Goal: Transaction & Acquisition: Purchase product/service

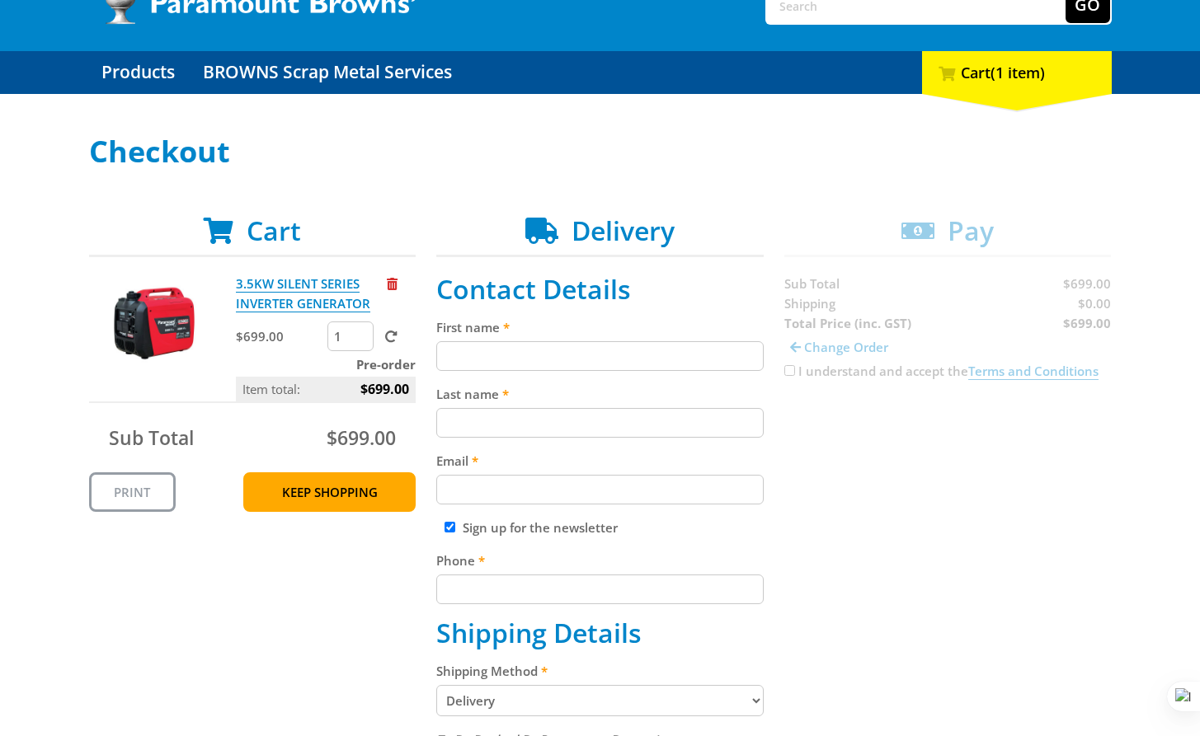
scroll to position [149, 0]
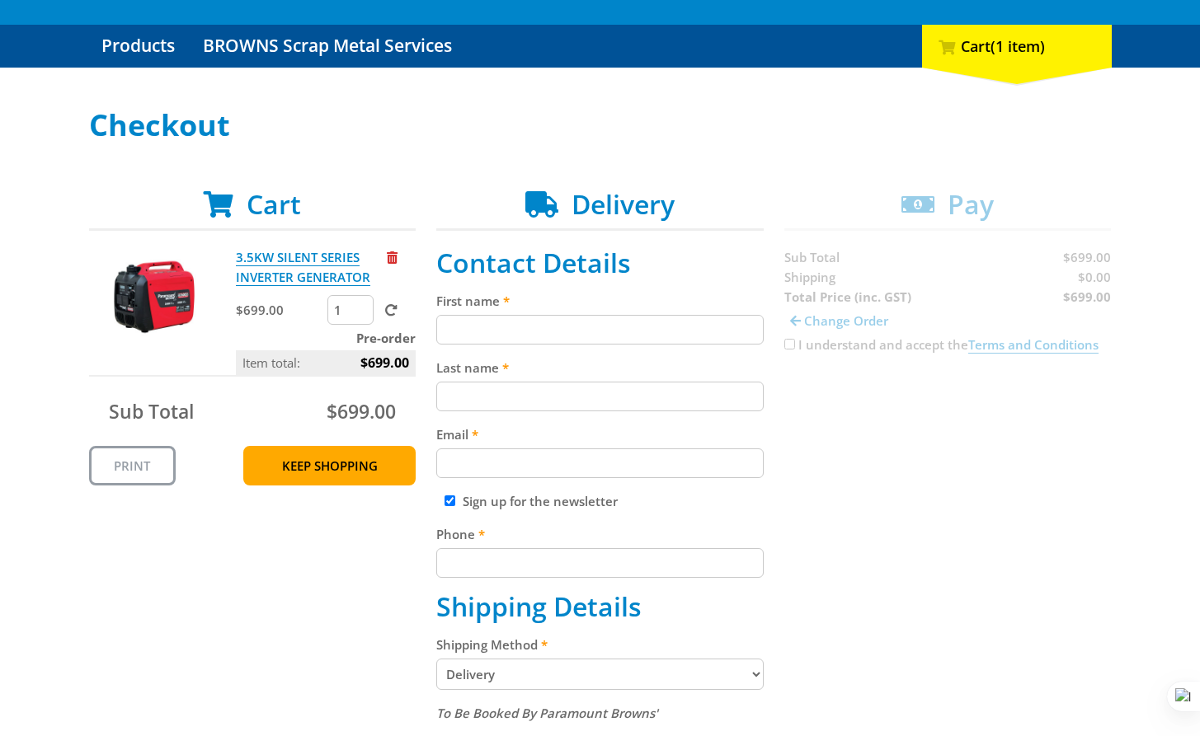
click at [557, 311] on label "First name" at bounding box center [599, 301] width 327 height 20
click at [557, 315] on input "First name" at bounding box center [599, 330] width 327 height 30
click at [548, 322] on input "First name" at bounding box center [599, 330] width 327 height 30
paste input "[PERSON_NAME]"
type input "[PERSON_NAME]"
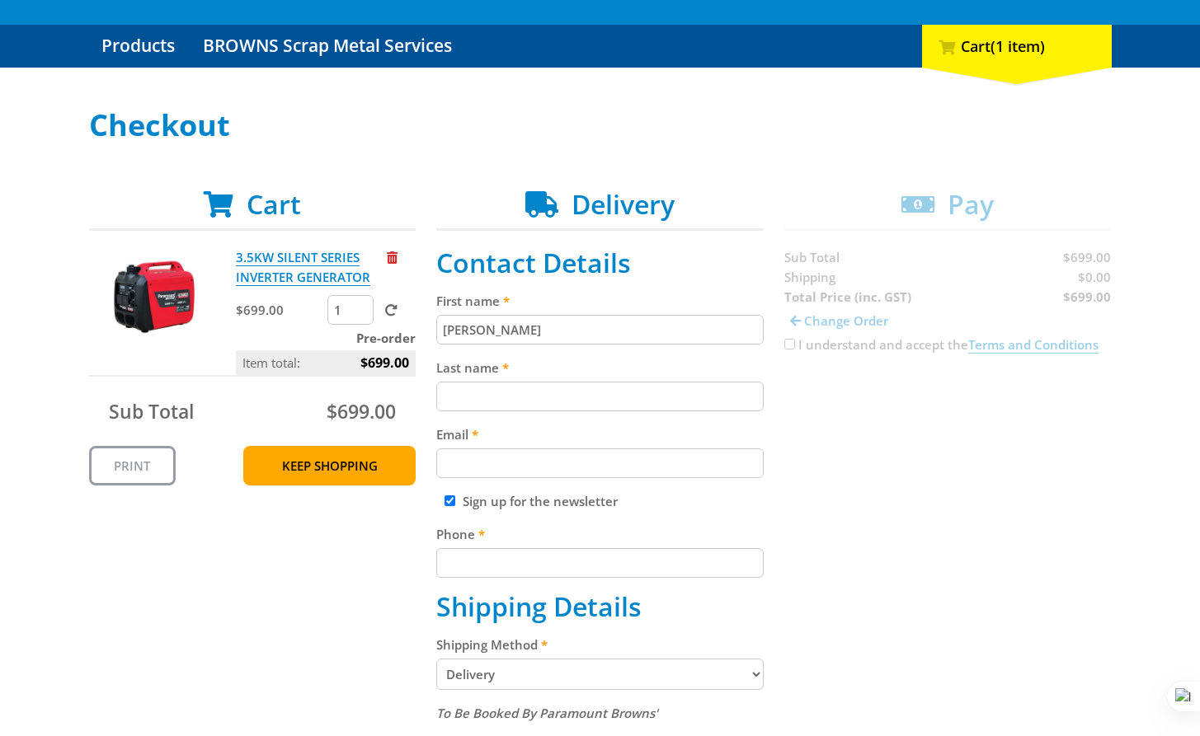
click at [565, 388] on input "Last name" at bounding box center [599, 397] width 327 height 30
paste input "[PERSON_NAME]"
type input "[PERSON_NAME]"
click at [547, 460] on input "Email" at bounding box center [599, 464] width 327 height 30
paste input "[EMAIL_ADDRESS][DOMAIN_NAME]"
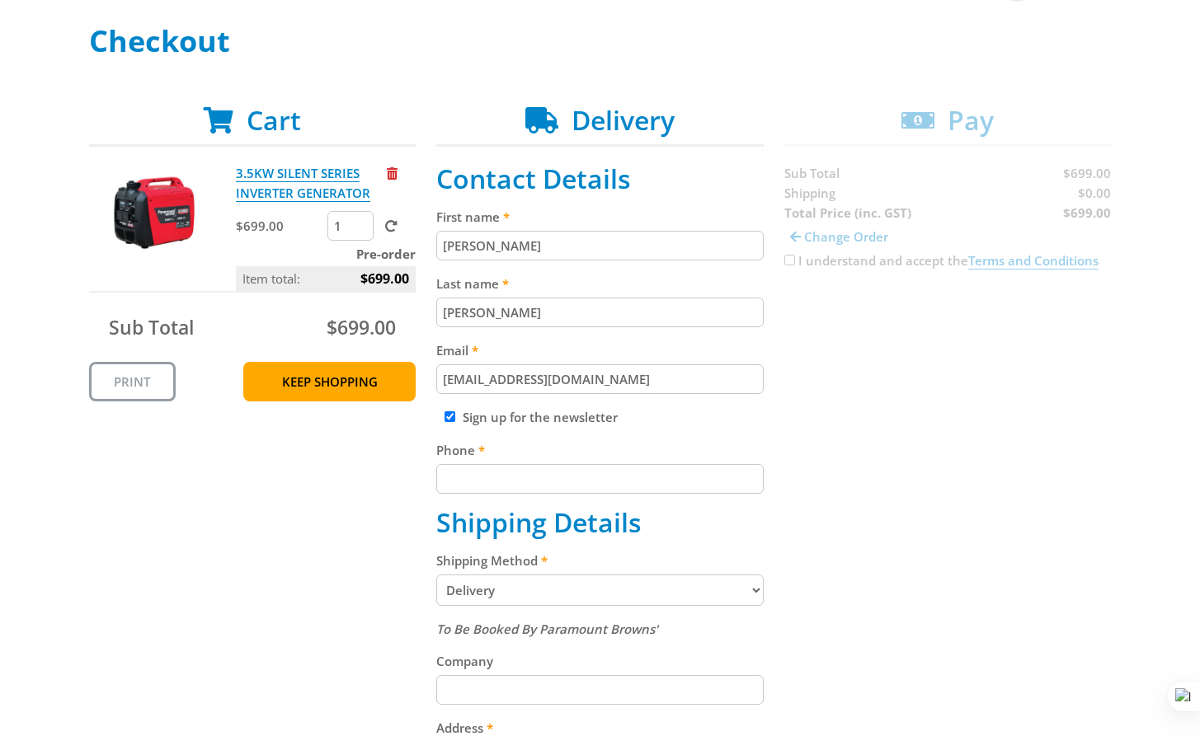
scroll to position [236, 0]
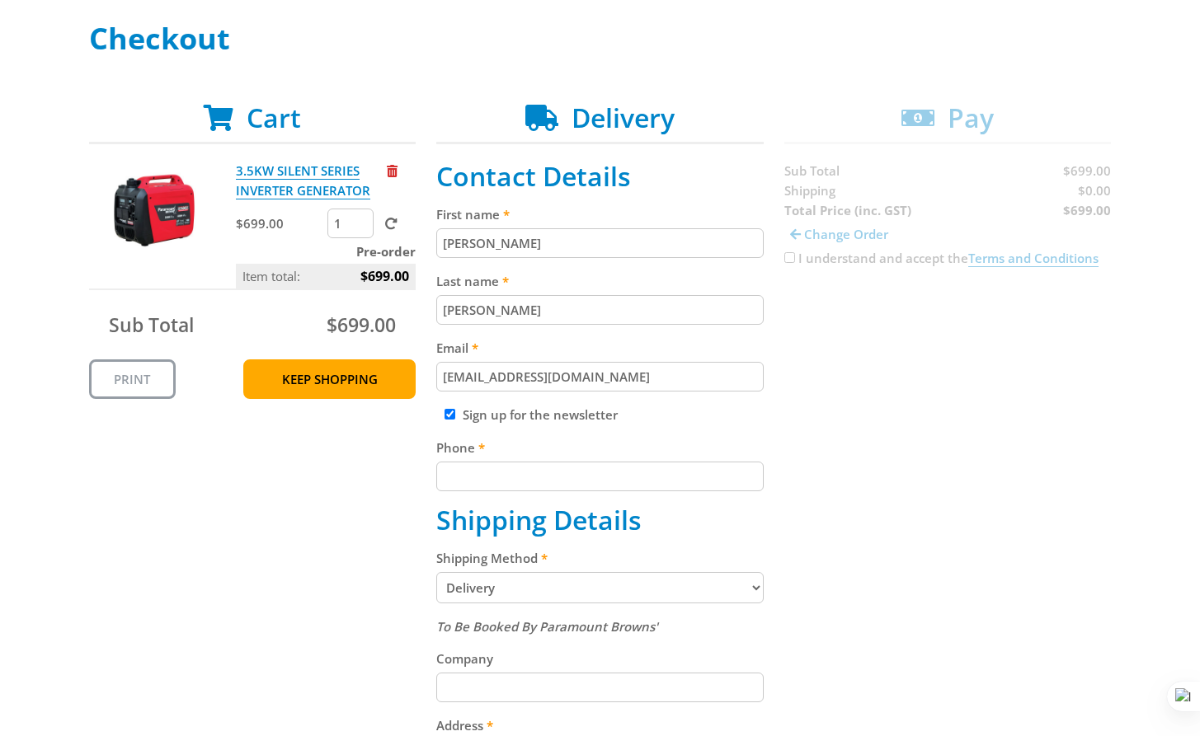
type input "[EMAIL_ADDRESS][DOMAIN_NAME]"
click at [552, 481] on input "Phone" at bounding box center [599, 477] width 327 height 30
paste input "[PHONE_NUMBER]"
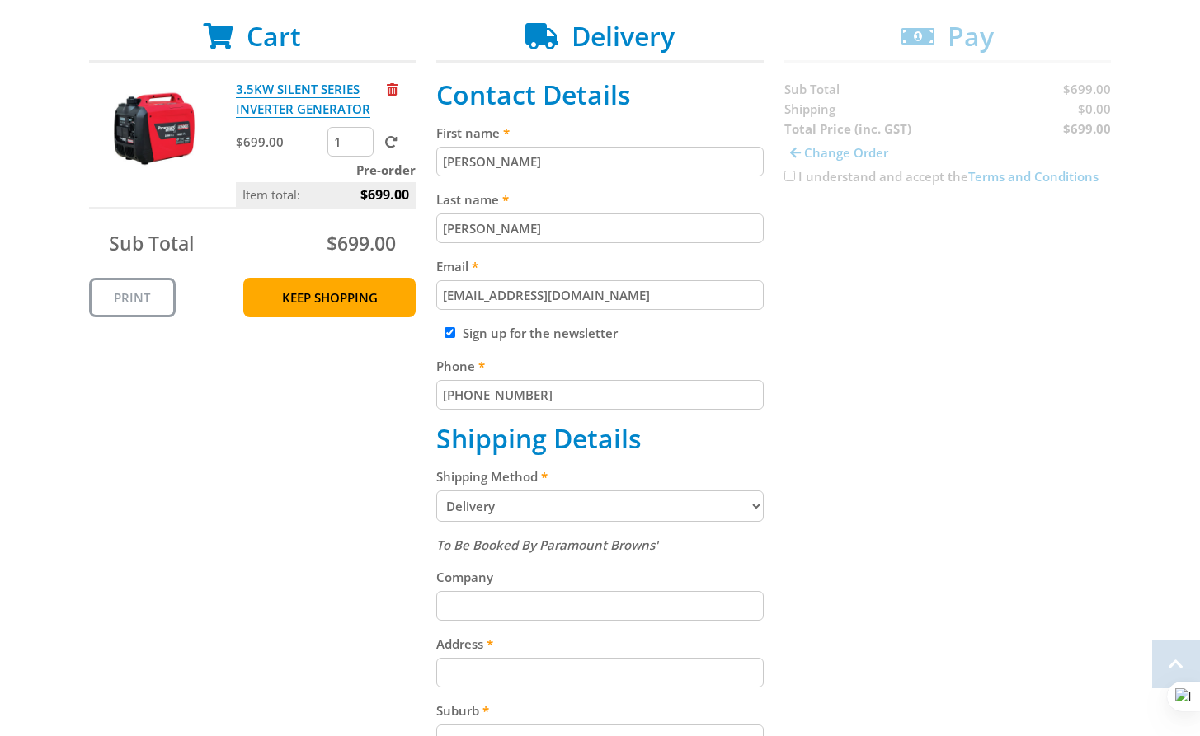
scroll to position [378, 0]
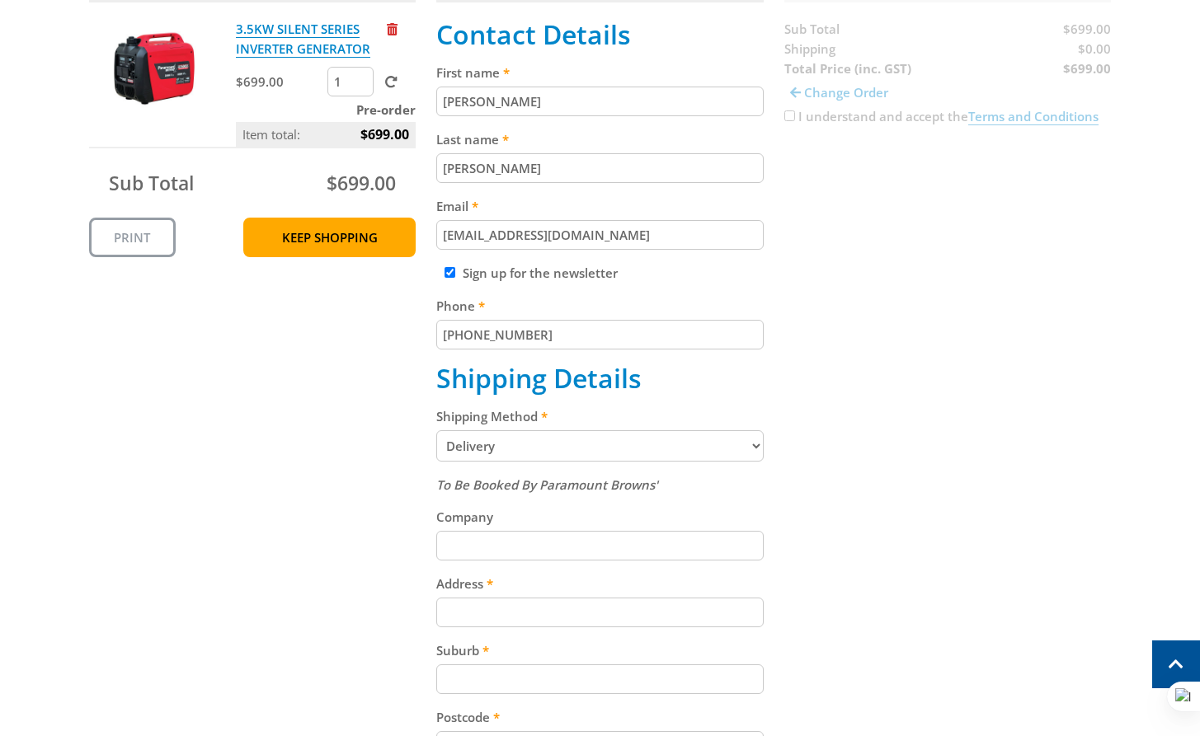
type input "[PHONE_NUMBER]"
click at [479, 455] on select "Pickup from Gepps Cross Delivery" at bounding box center [599, 445] width 327 height 31
select select "Pickup"
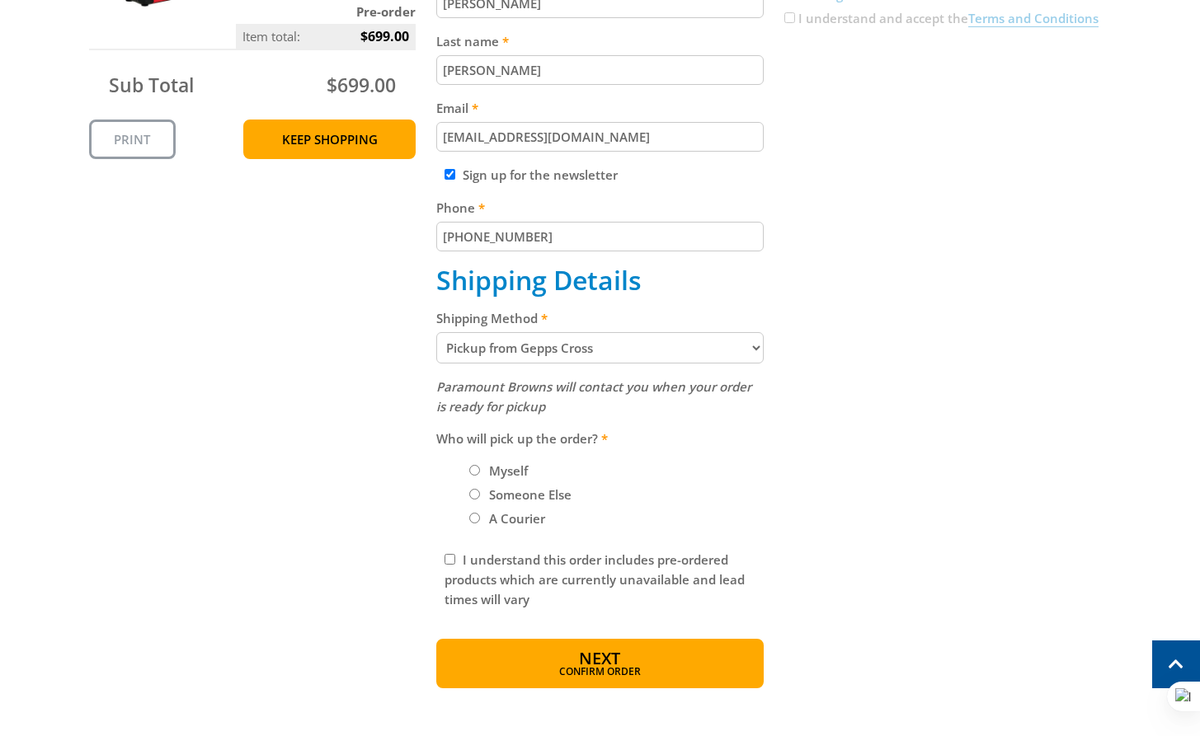
scroll to position [643, 0]
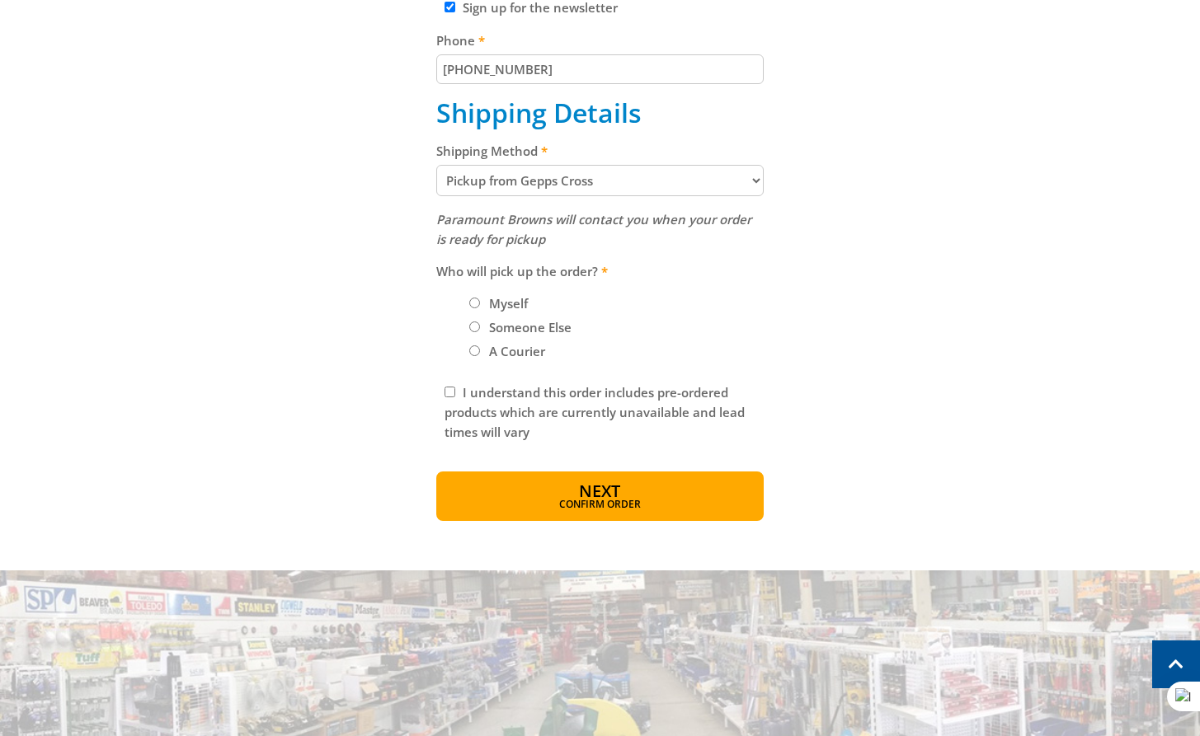
click at [447, 390] on input "I understand this order includes pre-ordered products which are currently unava…" at bounding box center [450, 392] width 11 height 11
checkbox input "true"
click at [496, 304] on label "Myself" at bounding box center [508, 303] width 50 height 28
click at [480, 304] on input "Myself" at bounding box center [474, 303] width 11 height 11
radio input "true"
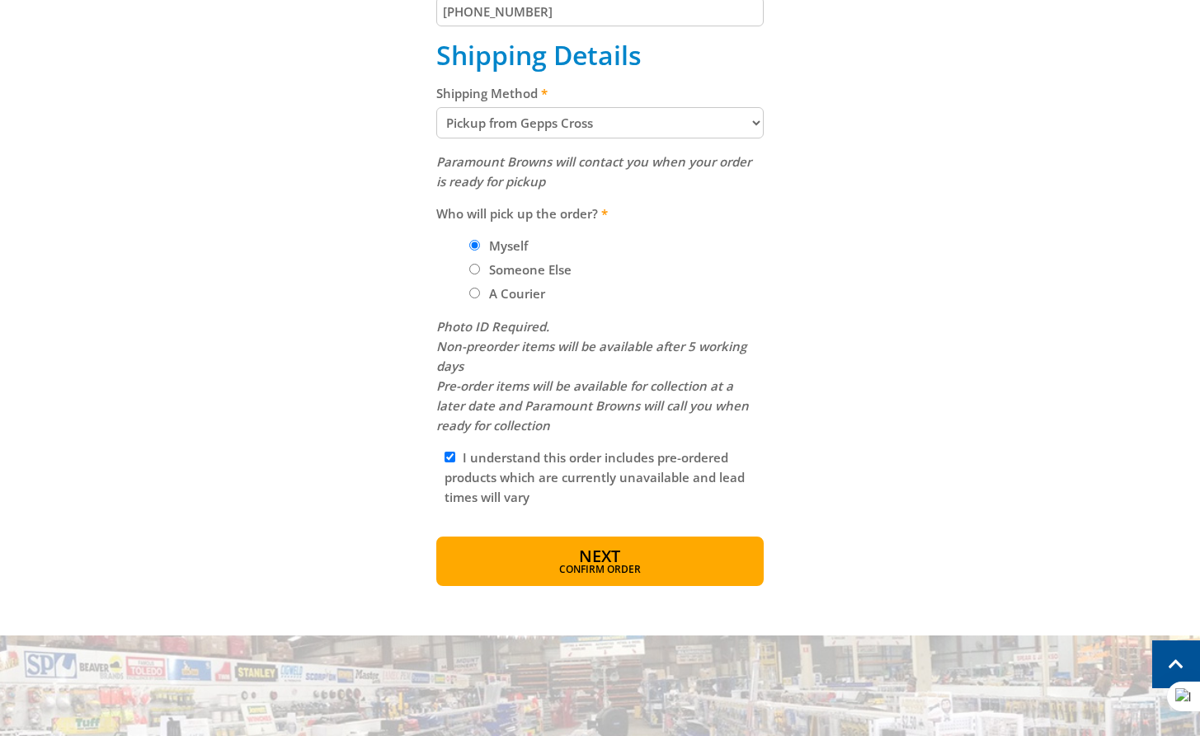
scroll to position [707, 0]
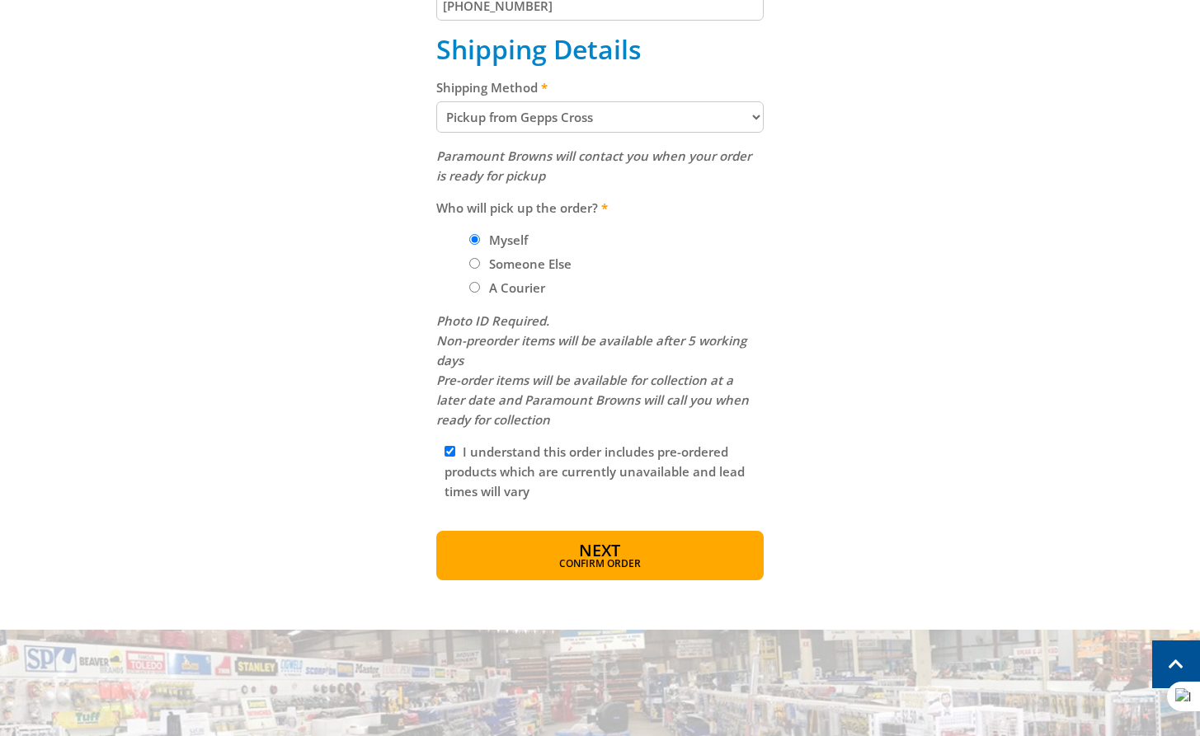
click at [595, 518] on fieldset "Contact Details First name [PERSON_NAME] Last name [PERSON_NAME] Email [EMAIL_A…" at bounding box center [599, 106] width 327 height 833
click at [595, 531] on button "Next Confirm order" at bounding box center [599, 555] width 327 height 49
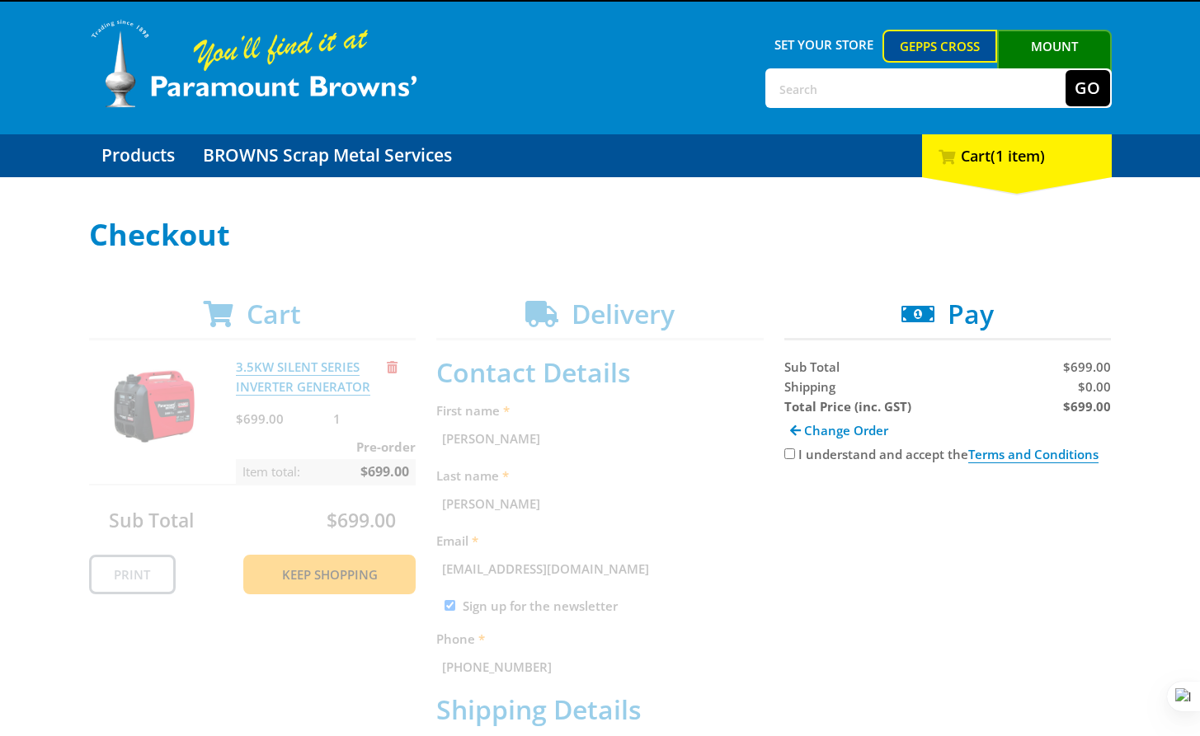
scroll to position [12, 0]
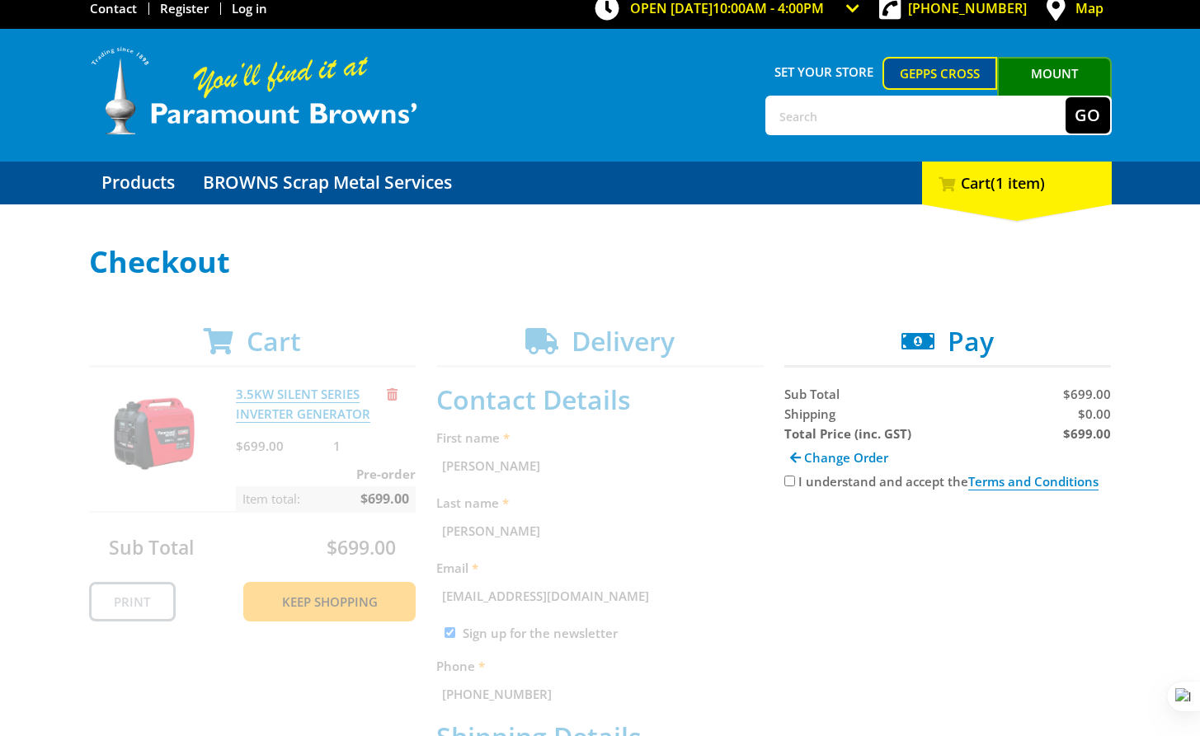
click at [788, 482] on input "I understand and accept the Terms and Conditions" at bounding box center [789, 481] width 11 height 11
checkbox input "true"
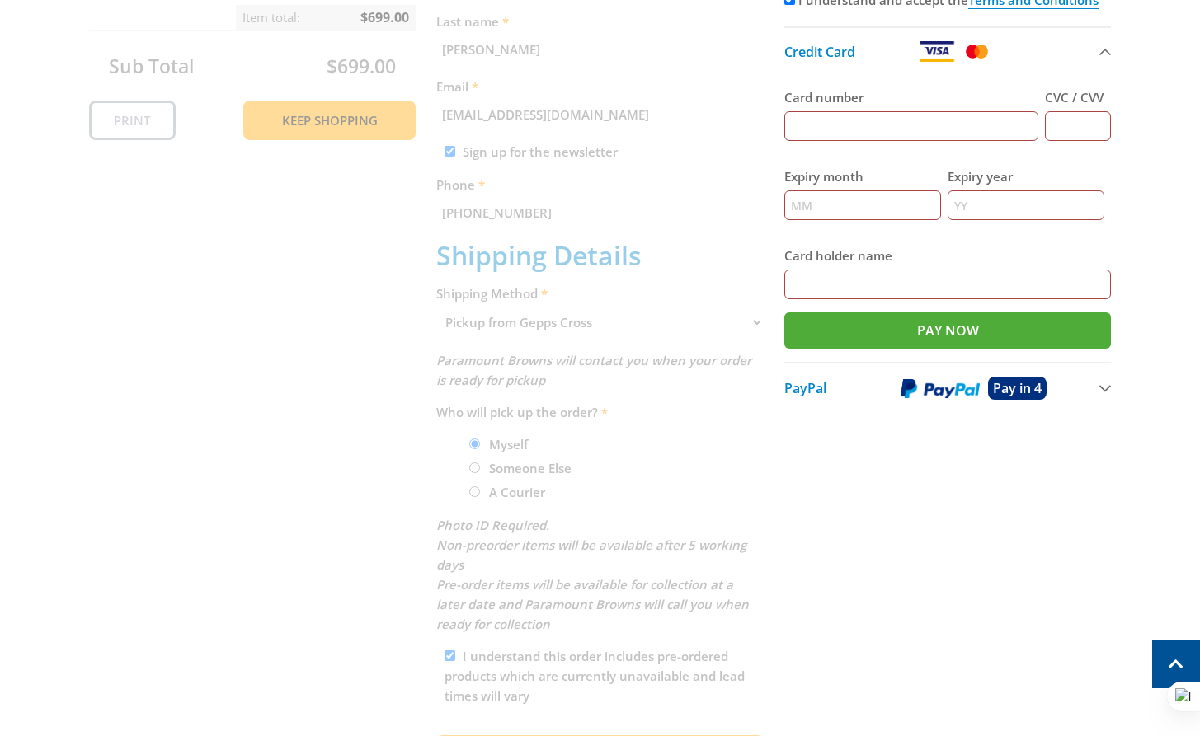
scroll to position [496, 0]
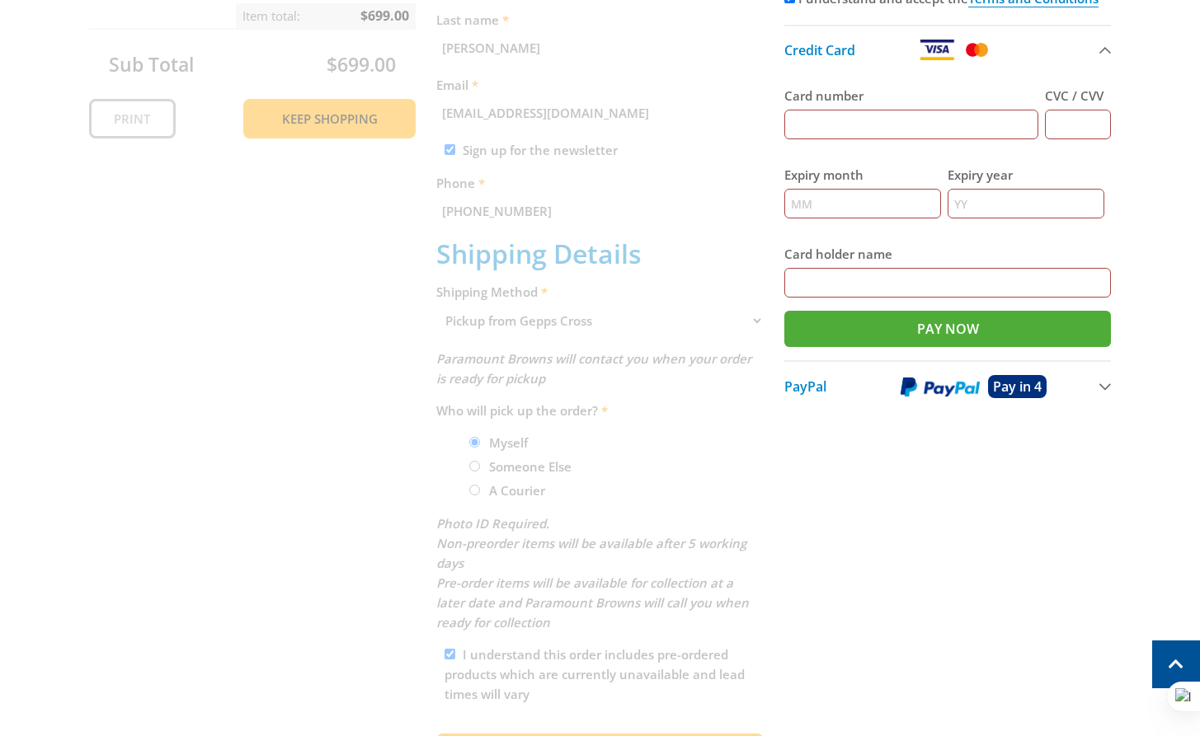
click at [537, 205] on div "Cart 3.5KW SILENT SERIES INVERTER GENERATOR $699.00 1 Pre-order Item total: $69…" at bounding box center [600, 312] width 1023 height 941
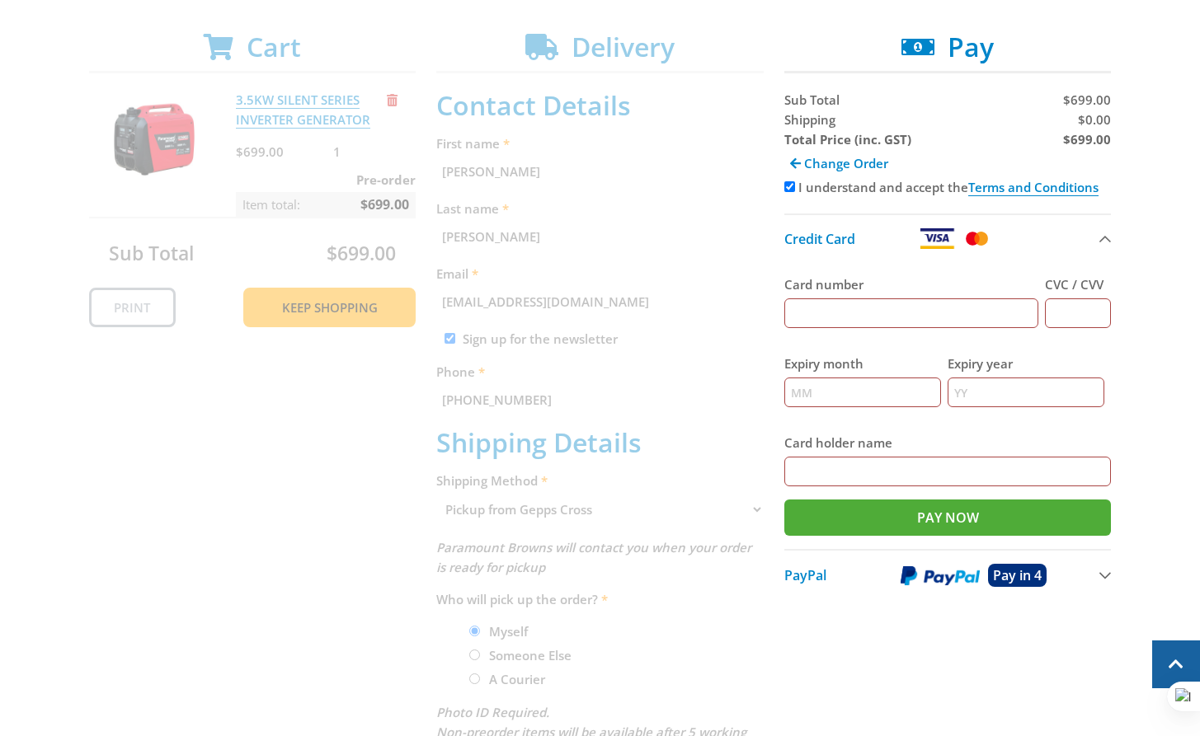
scroll to position [0, 0]
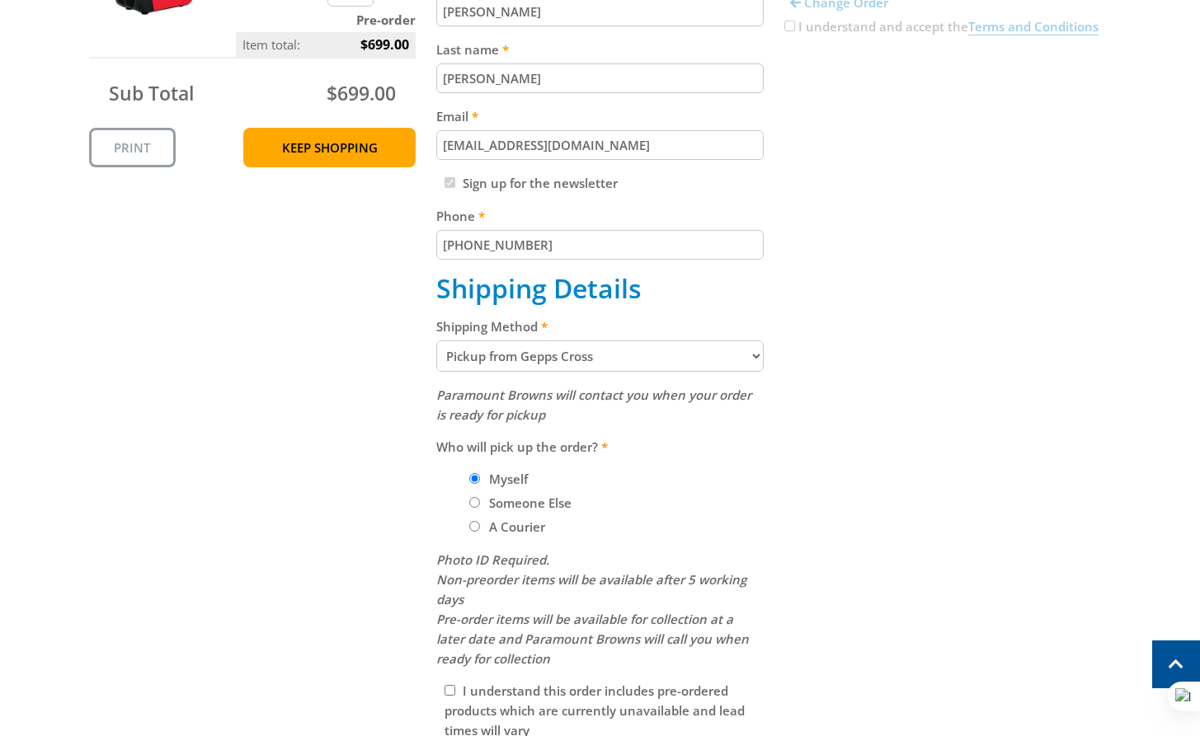
scroll to position [501, 0]
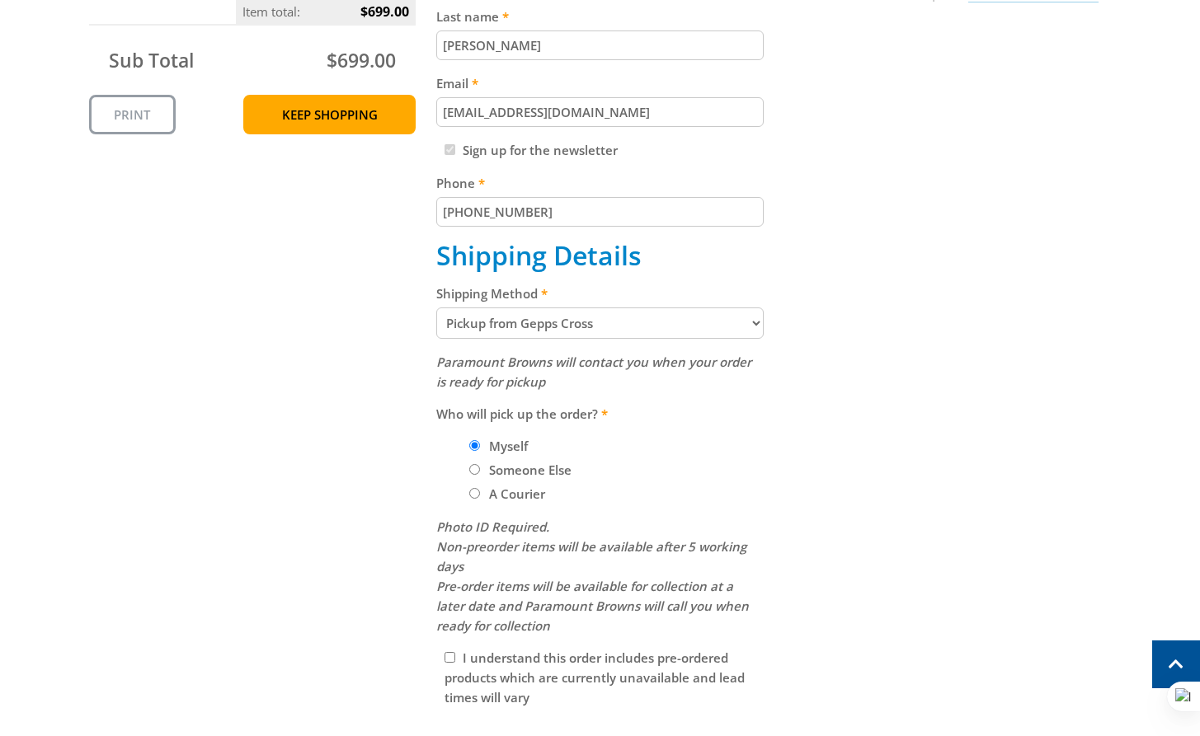
click at [660, 325] on select "Pickup from Gepps Cross Delivery" at bounding box center [599, 323] width 327 height 31
select select "Delivery"
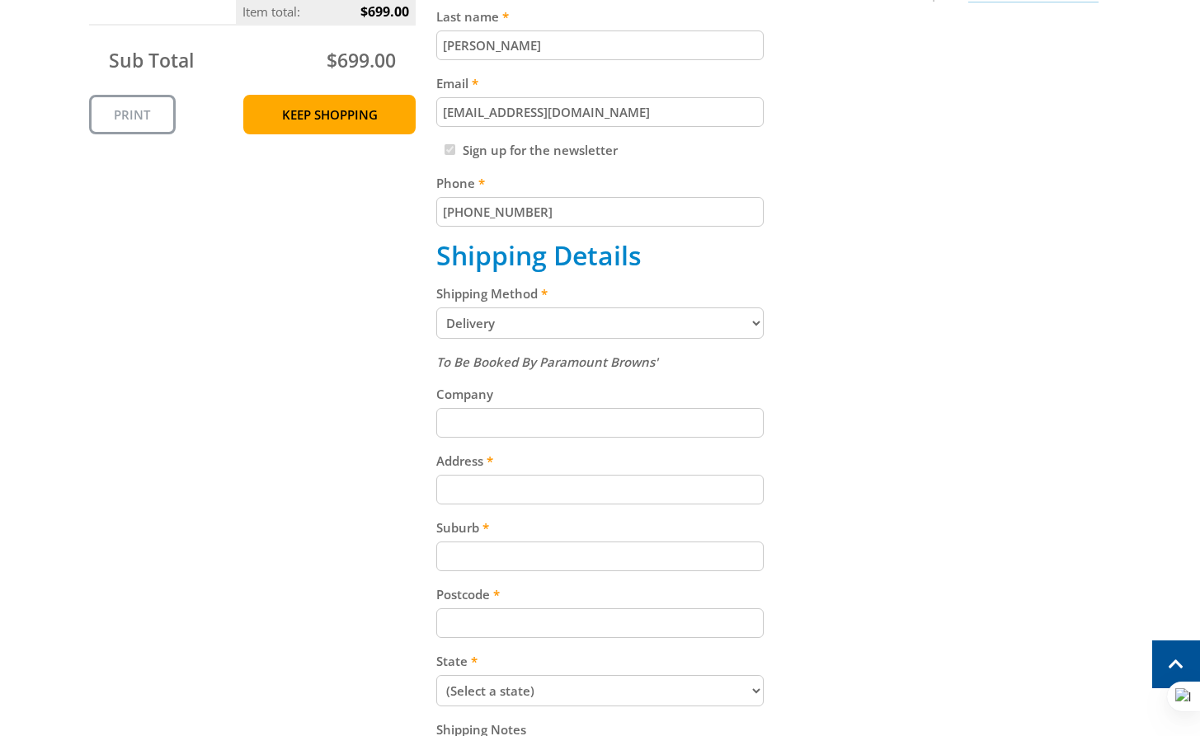
click at [505, 457] on label "Address" at bounding box center [599, 461] width 327 height 20
click at [505, 475] on input "Address" at bounding box center [599, 490] width 327 height 30
click at [488, 469] on label "Address" at bounding box center [599, 461] width 327 height 20
click at [488, 475] on input "Address" at bounding box center [599, 490] width 327 height 30
paste input "99 Cavan Road"
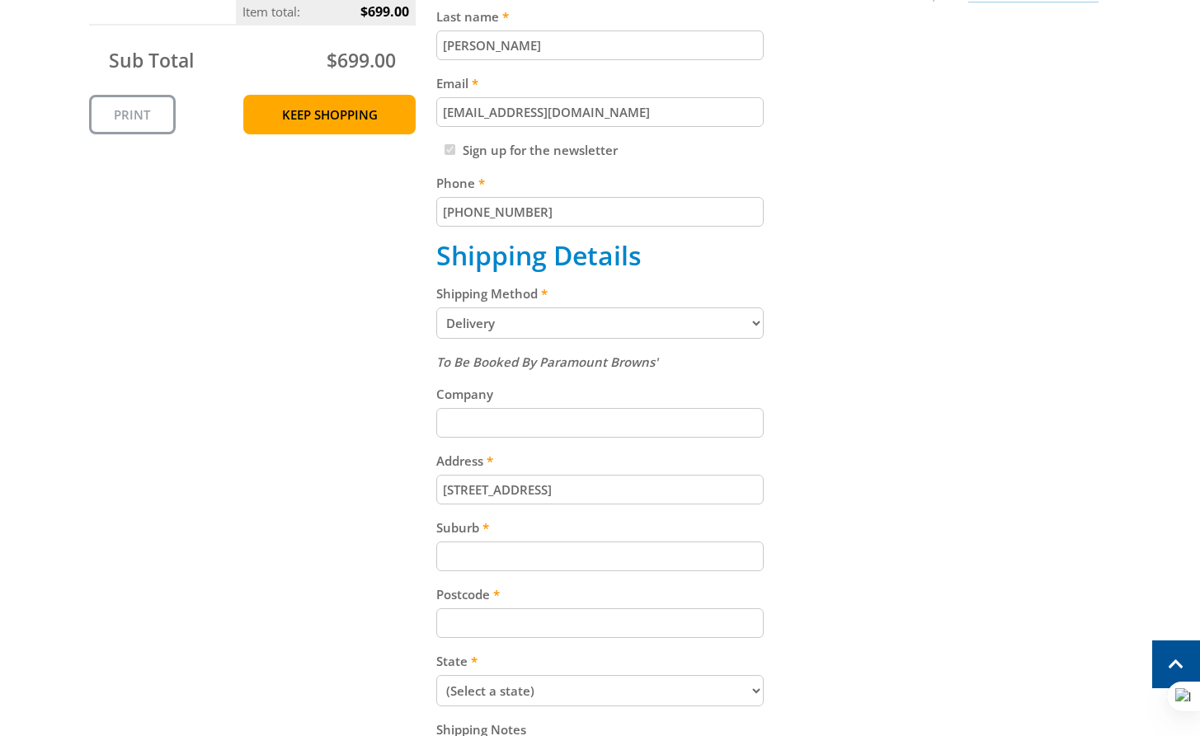
type input "99 Cavan Road"
click at [525, 548] on input "Suburb" at bounding box center [599, 557] width 327 height 30
paste input "Gepps Cross"
type input "Gepps Cross"
click at [450, 633] on input "Postcode" at bounding box center [599, 624] width 327 height 30
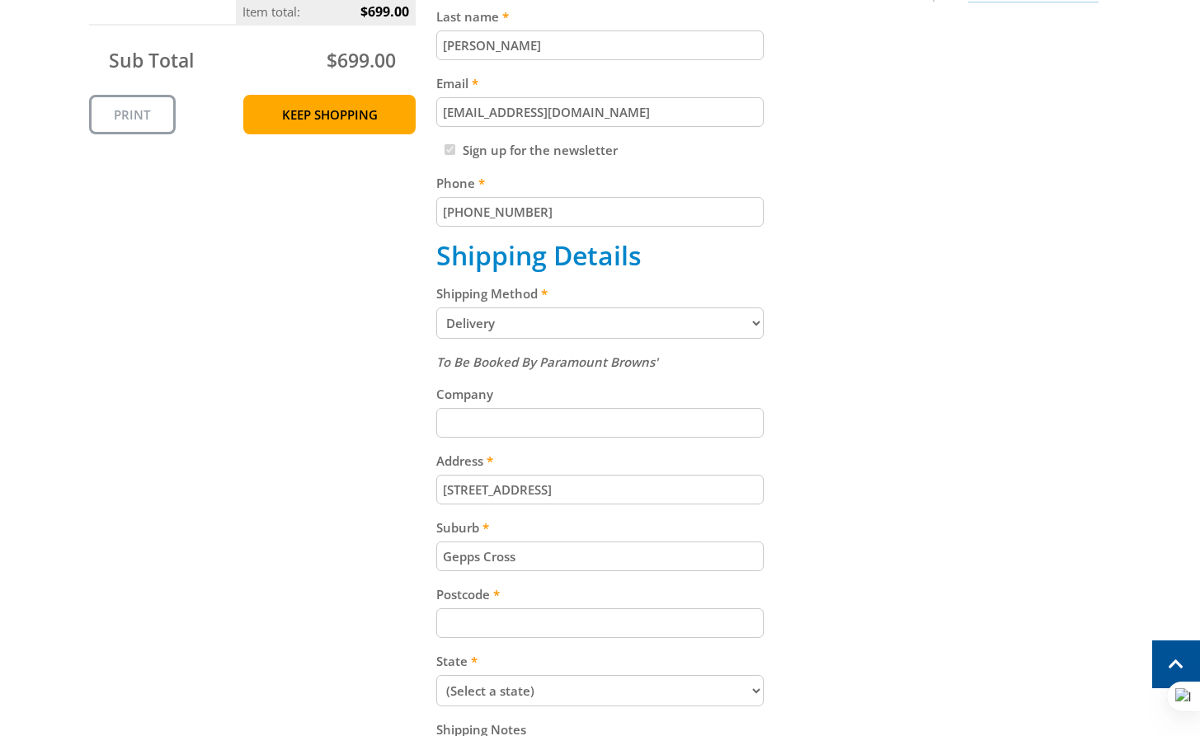
paste input "5094"
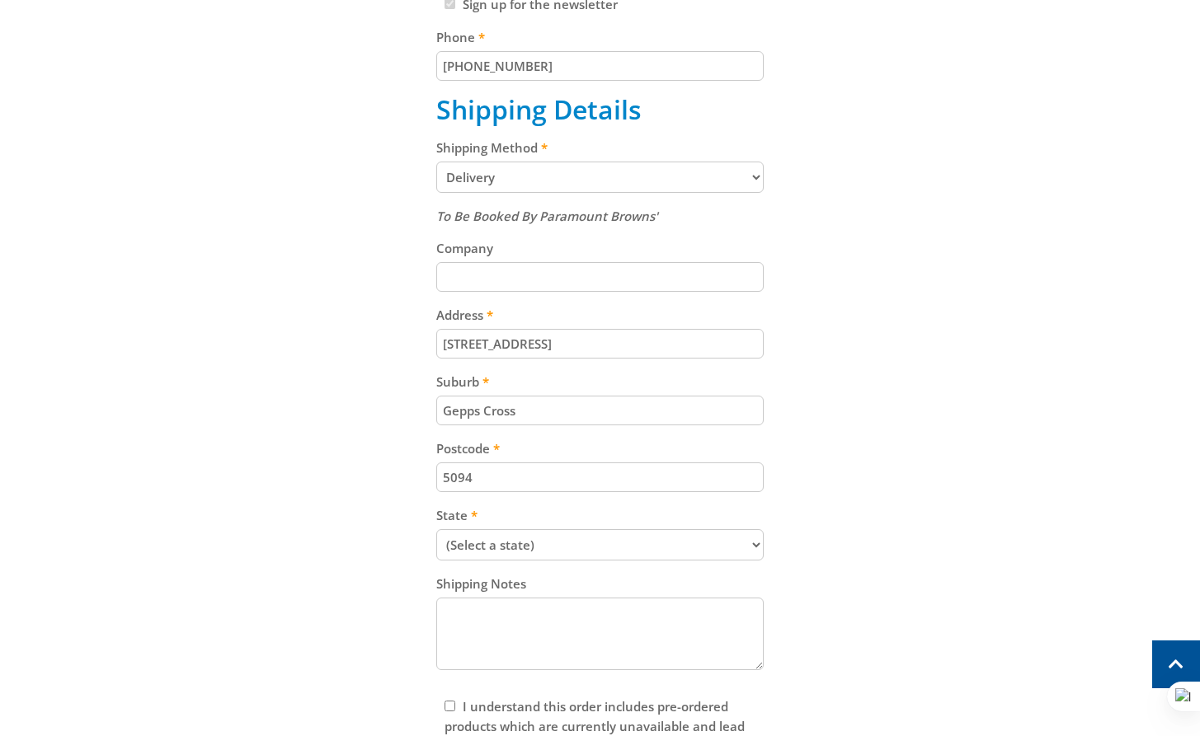
scroll to position [704, 0]
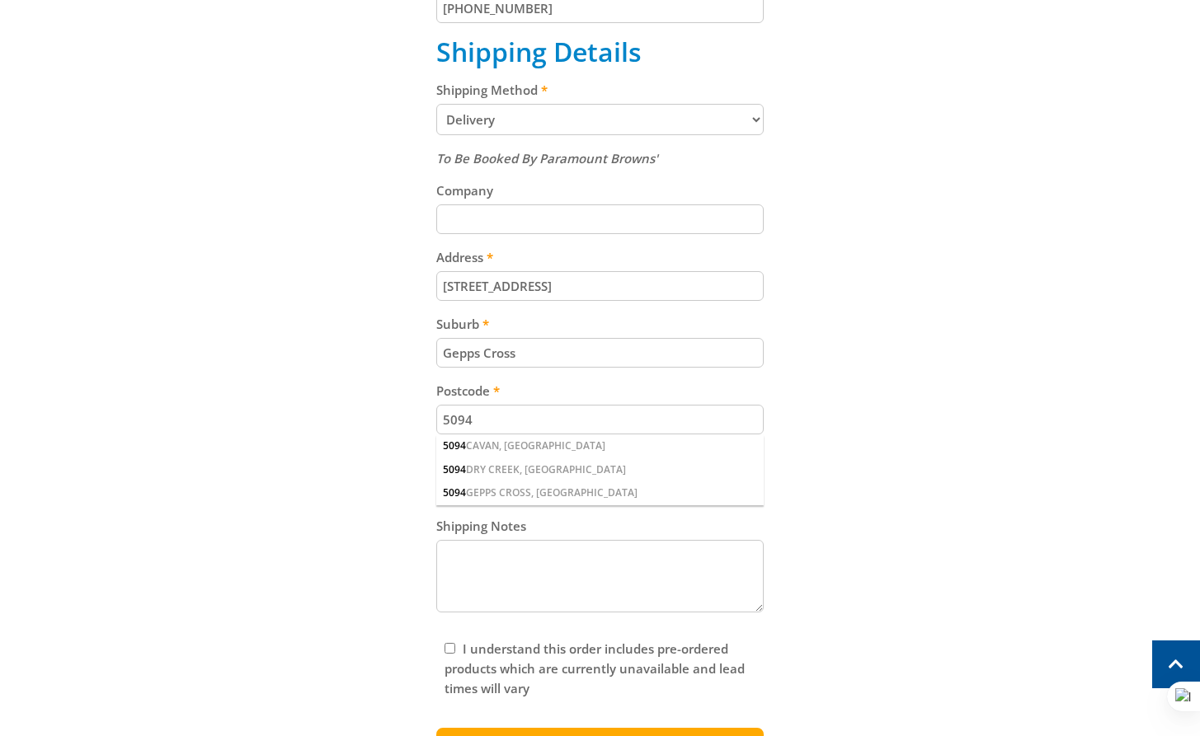
type input "5094"
click at [854, 494] on div "Cart 3.5KW SILENT SERIES INVERTER GENERATOR $699.00 1 Pre-order Item total: $69…" at bounding box center [600, 206] width 1023 height 1144
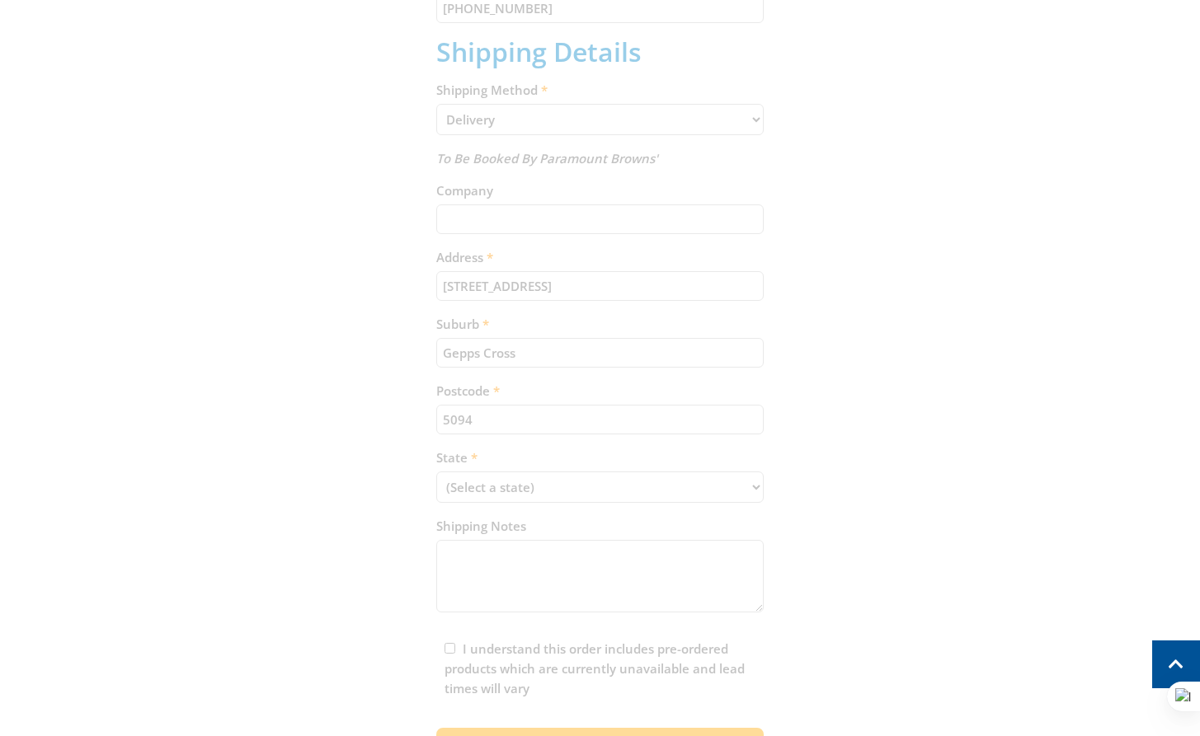
click at [537, 487] on div "Cart 3.5KW SILENT SERIES INVERTER GENERATOR $699.00 1 Pre-order Item total: $69…" at bounding box center [600, 206] width 1023 height 1144
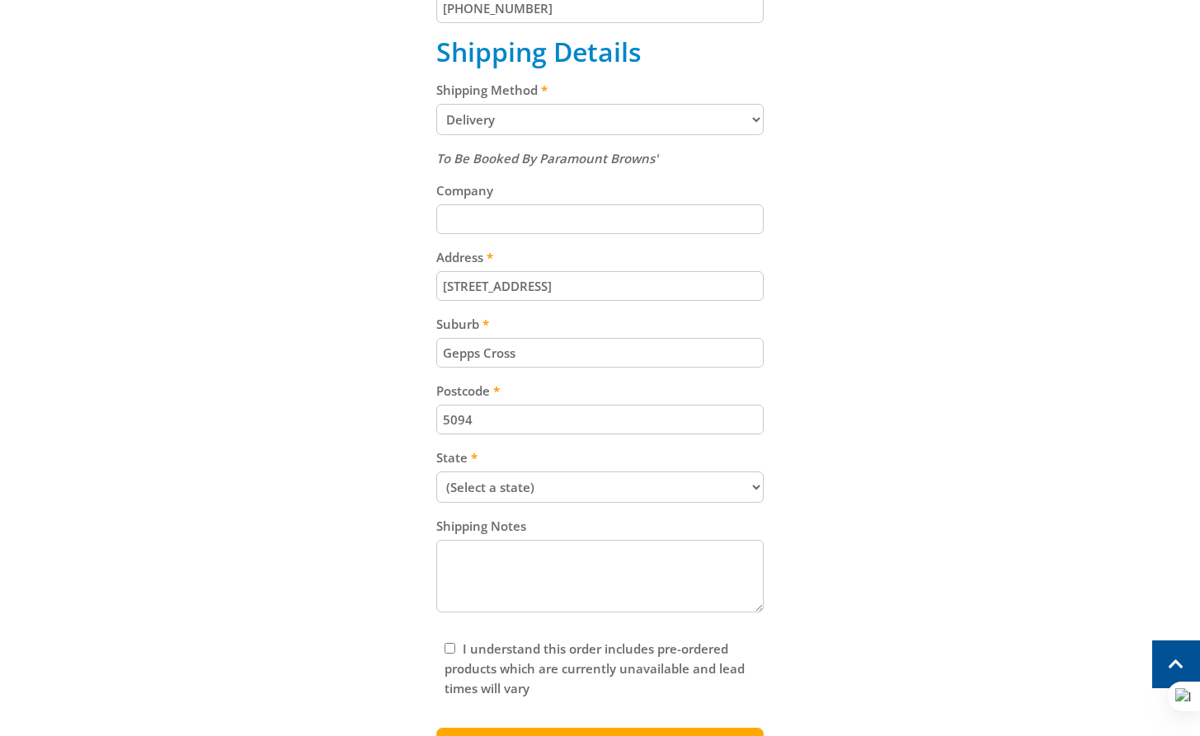
click at [537, 487] on select "(Select a state) South Australia Victoria New South Wales Queensland Western Au…" at bounding box center [599, 487] width 327 height 31
select select "SA"
click at [436, 472] on select "(Select a state) South Australia Victoria New South Wales Queensland Western Au…" at bounding box center [599, 487] width 327 height 31
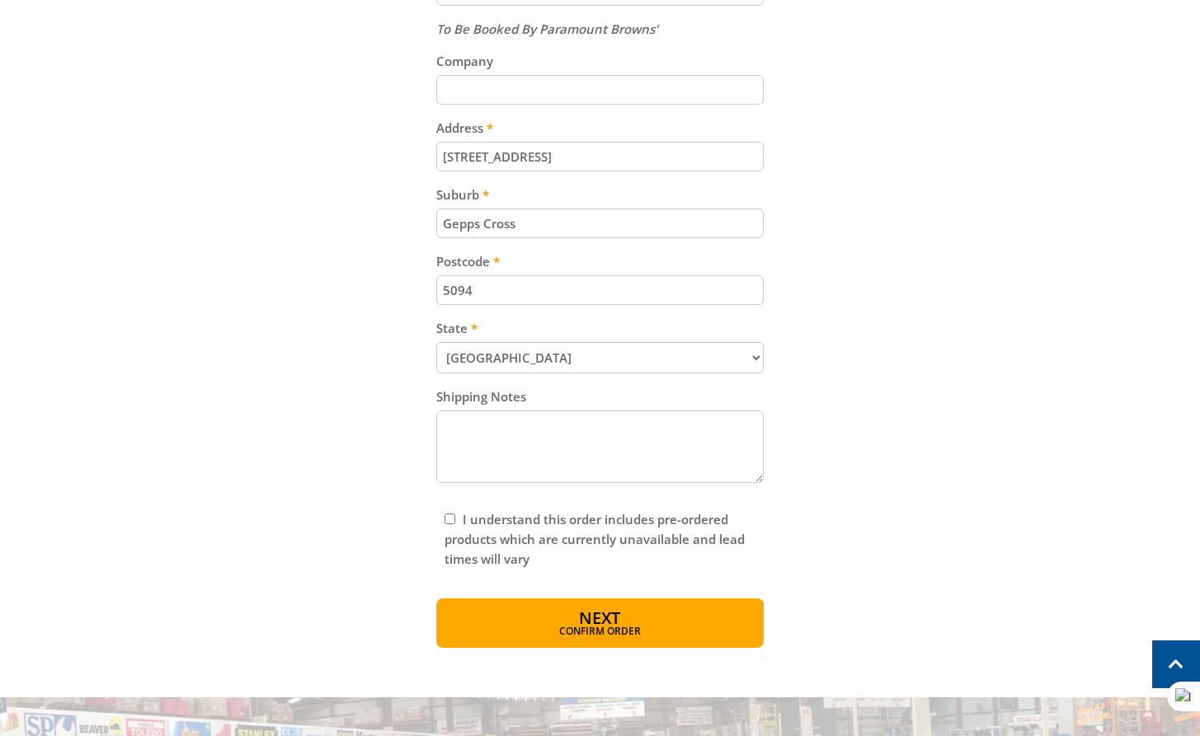
scroll to position [887, 0]
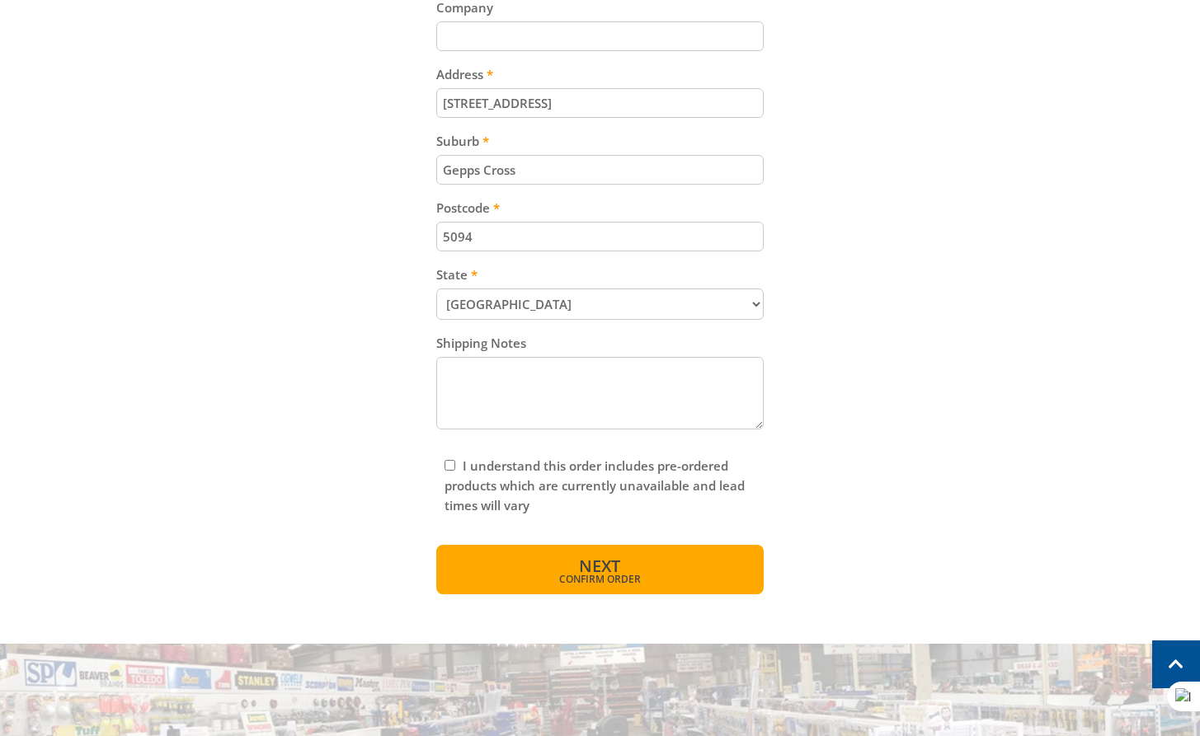
click at [616, 576] on span "Confirm order" at bounding box center [600, 580] width 256 height 10
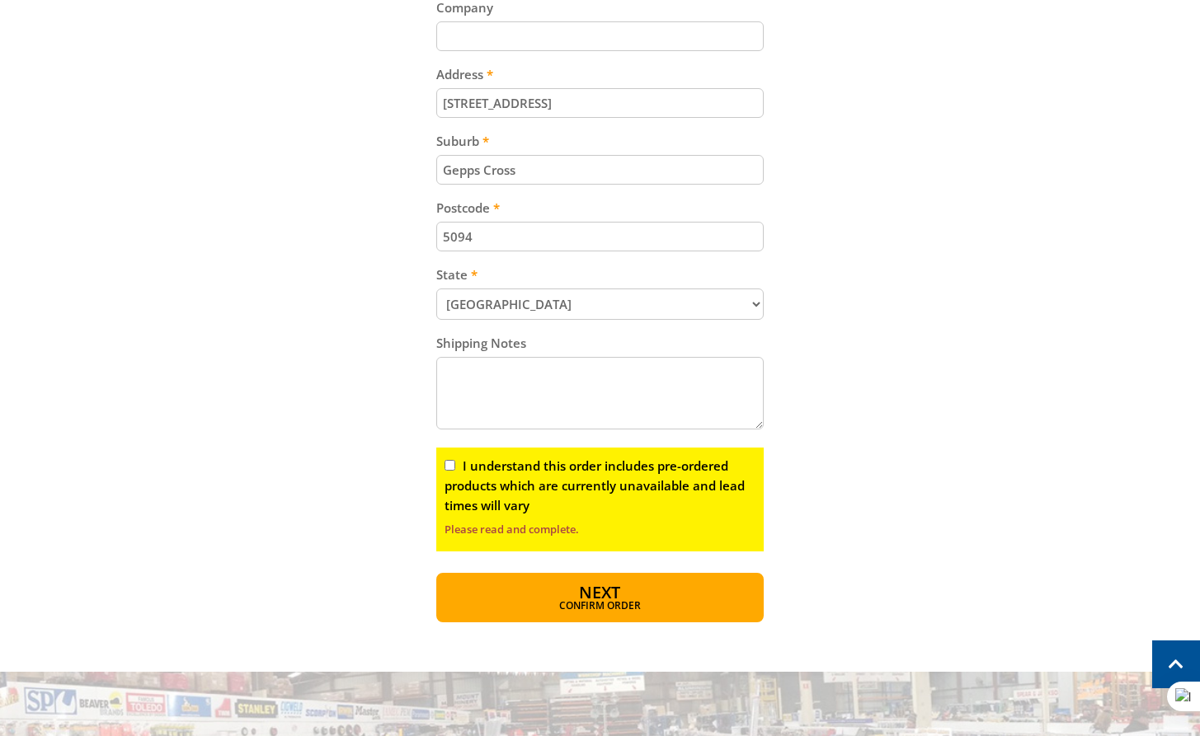
click at [459, 468] on div "I understand this order includes pre-ordered products which are currently unava…" at bounding box center [599, 500] width 327 height 104
click at [453, 465] on input "I understand this order includes pre-ordered products which are currently unava…" at bounding box center [450, 465] width 11 height 11
checkbox input "true"
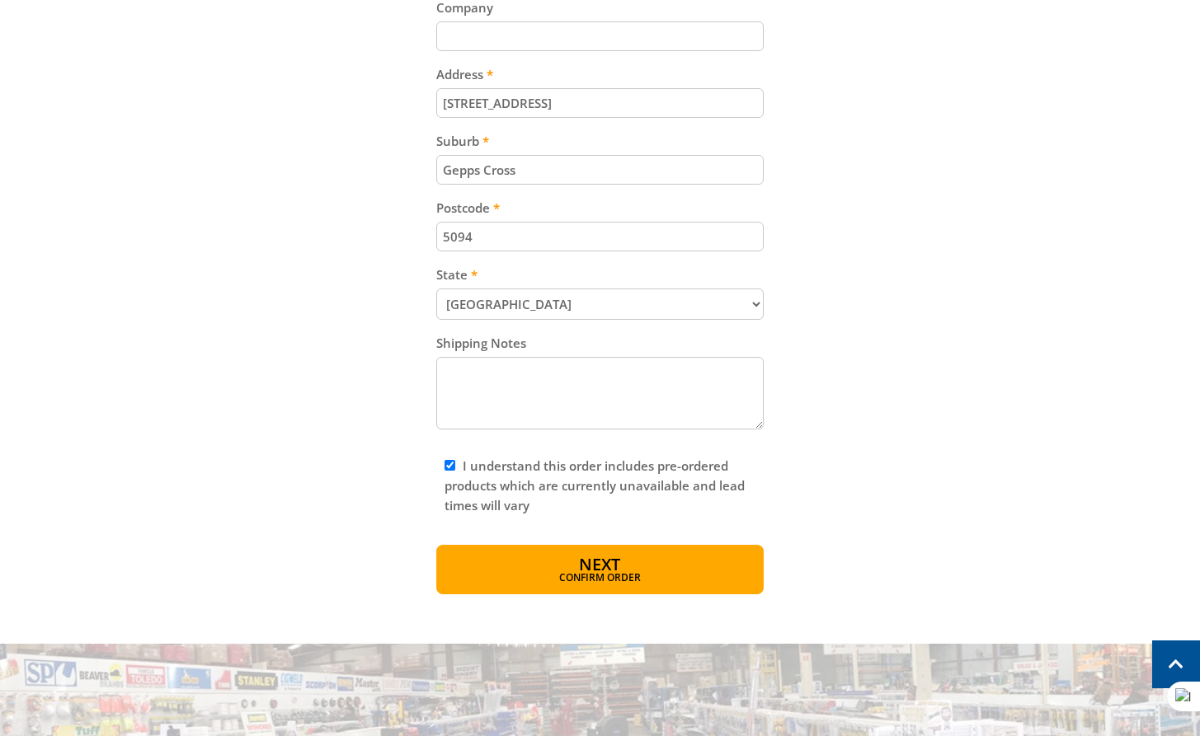
click at [623, 595] on div "OPEN TODAY 10:00am - 4:00pm Trading Hours Hardware & Machinery Sun 10:00am - 4:…" at bounding box center [600, 207] width 1200 height 2189
click at [612, 575] on span "Confirm order" at bounding box center [600, 580] width 256 height 10
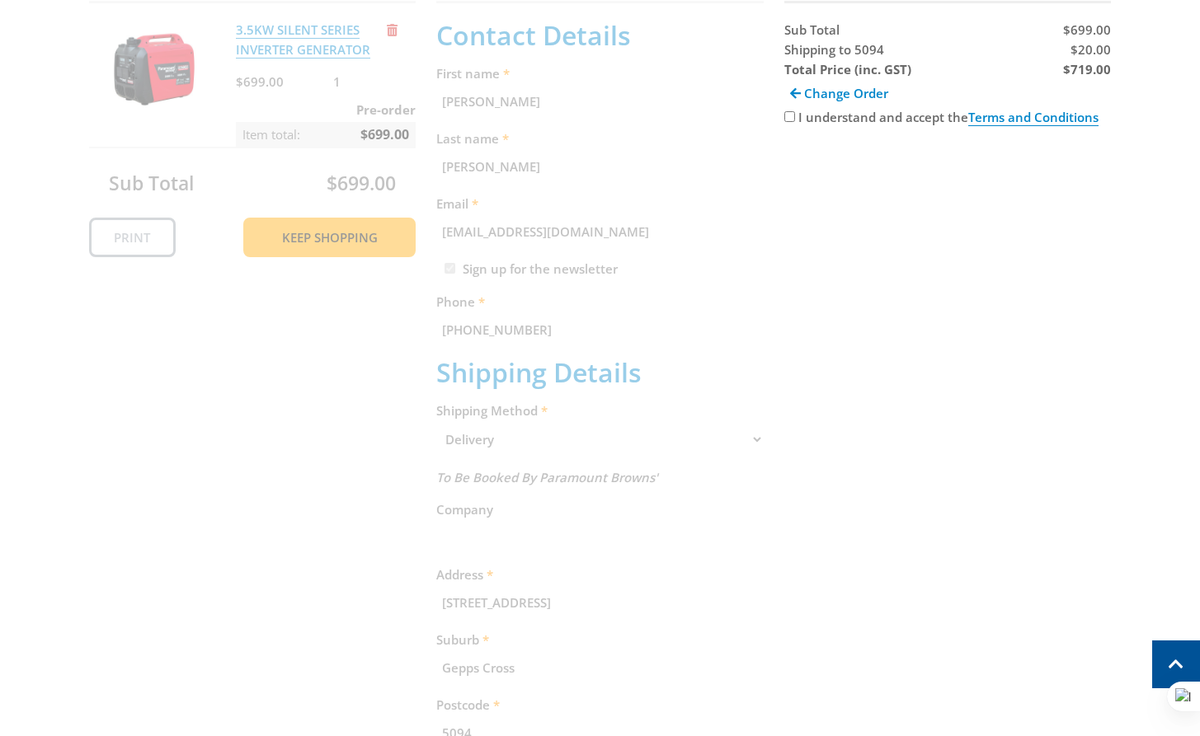
scroll to position [338, 0]
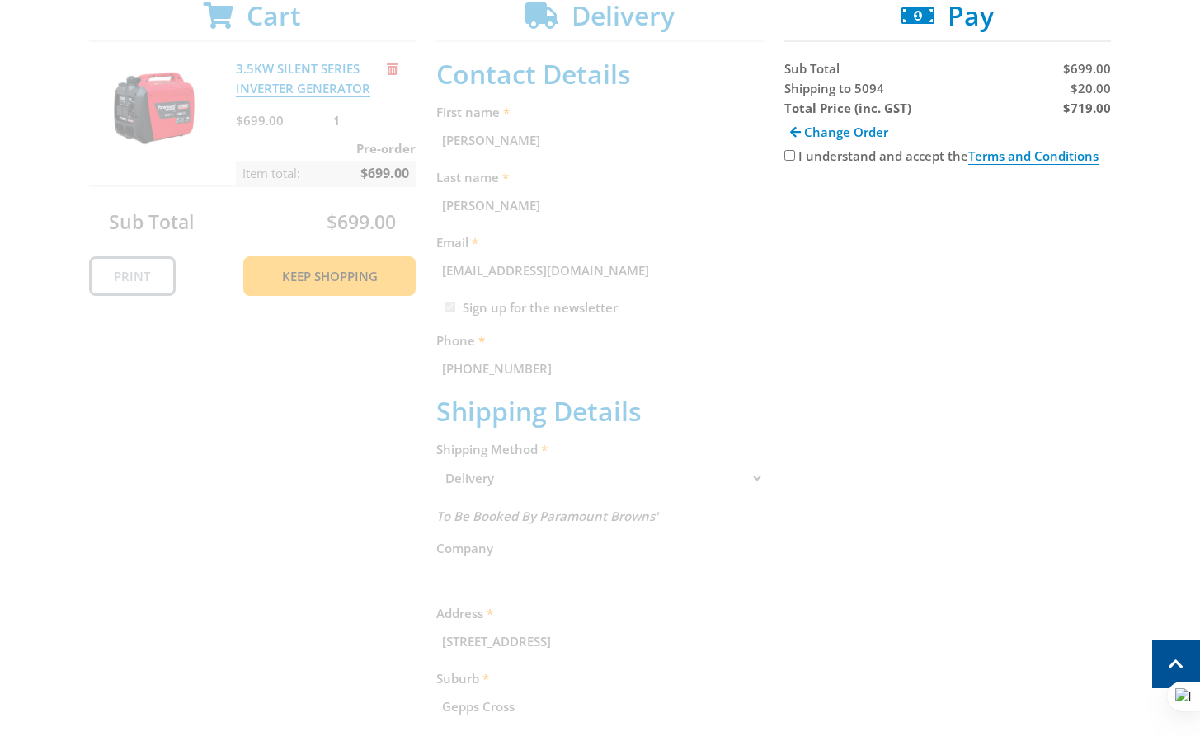
click at [1100, 85] on span "$20.00" at bounding box center [1090, 88] width 40 height 16
copy span "20.00"
click at [1097, 108] on strong "$719.00" at bounding box center [1087, 108] width 48 height 16
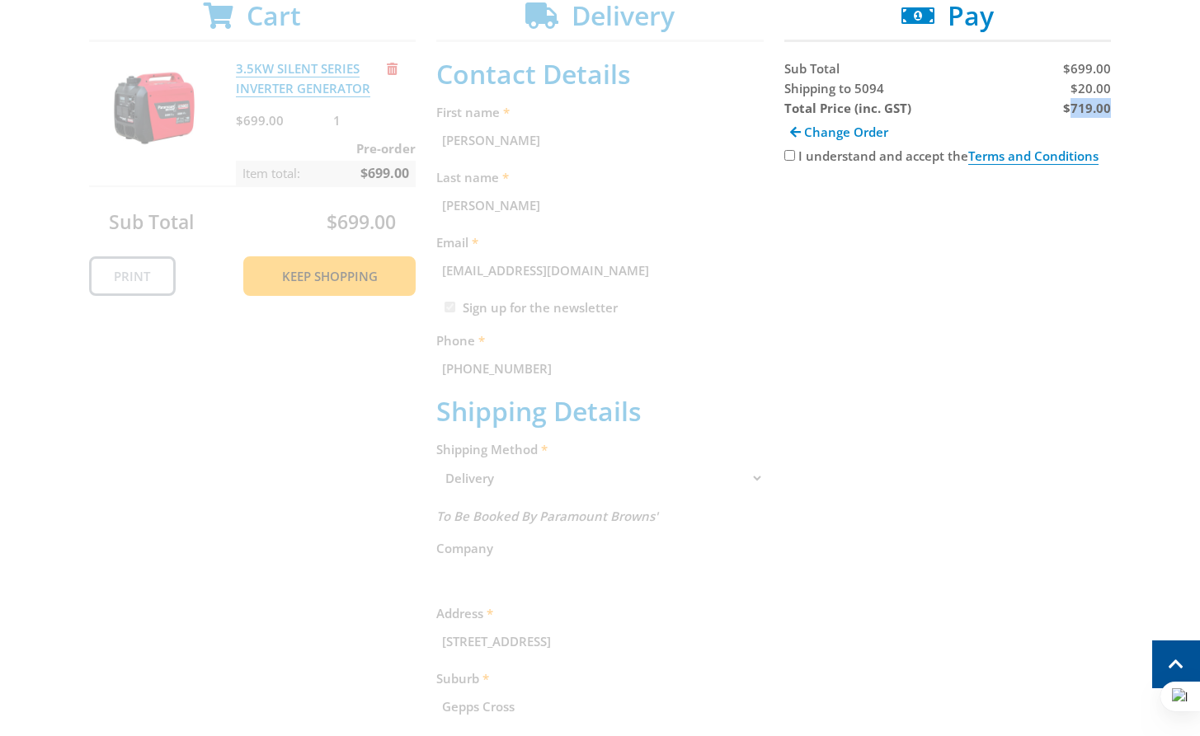
copy strong "719.00"
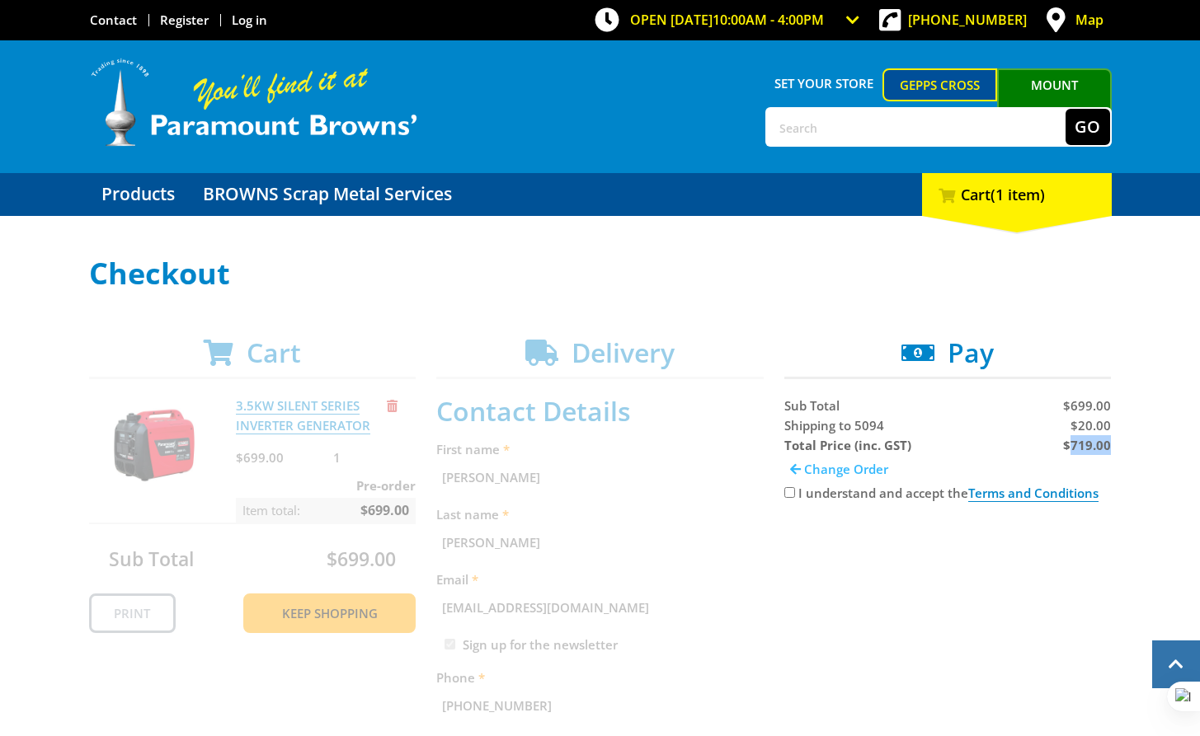
scroll to position [0, 0]
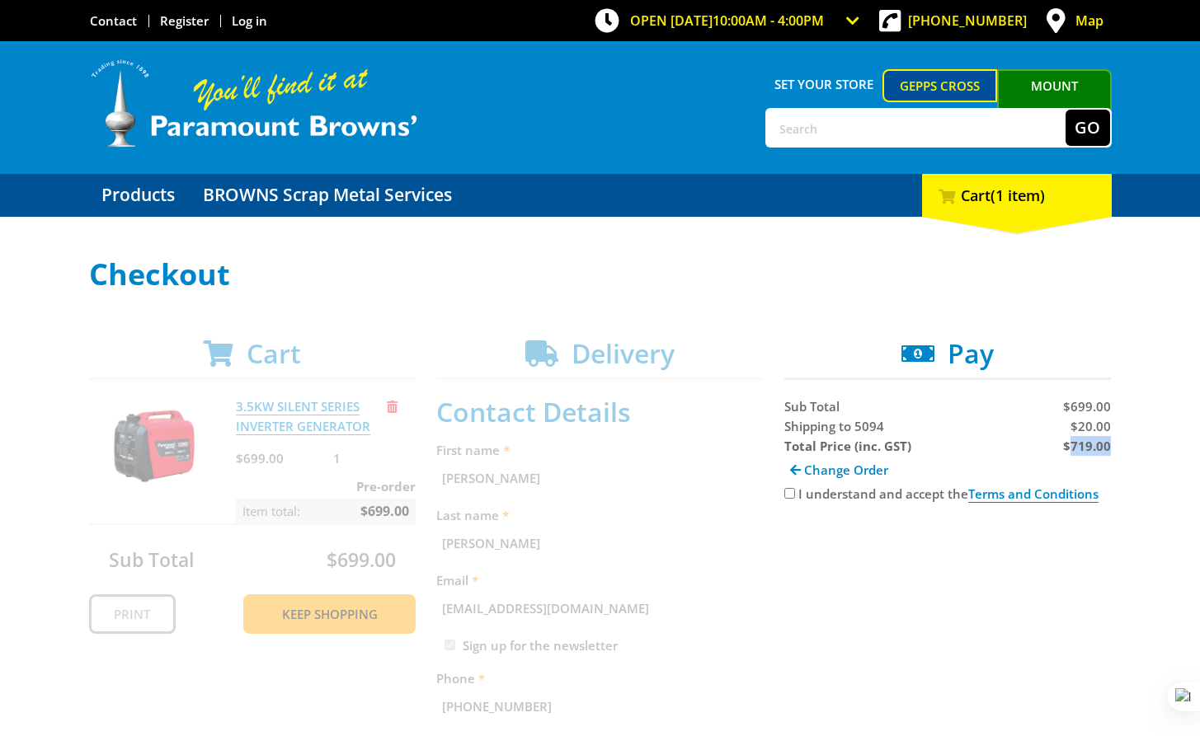
click at [792, 494] on input "I understand and accept the Terms and Conditions" at bounding box center [789, 493] width 11 height 11
checkbox input "true"
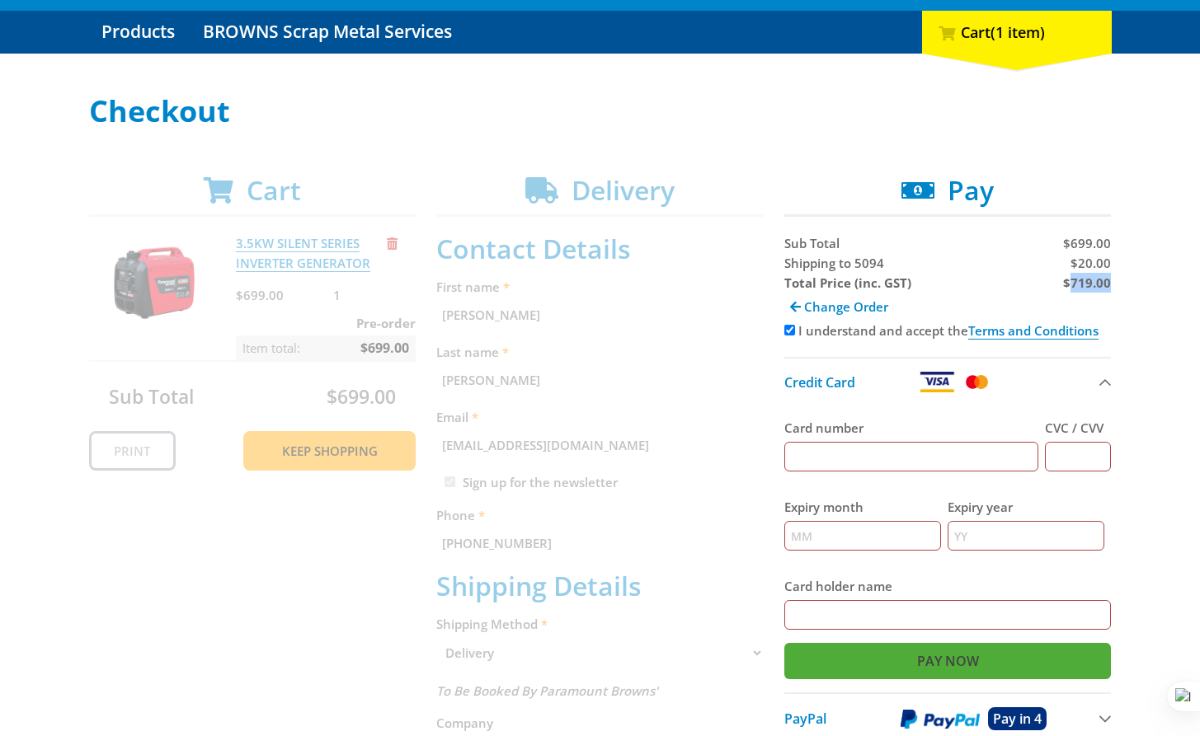
scroll to position [547, 0]
